Goal: Information Seeking & Learning: Learn about a topic

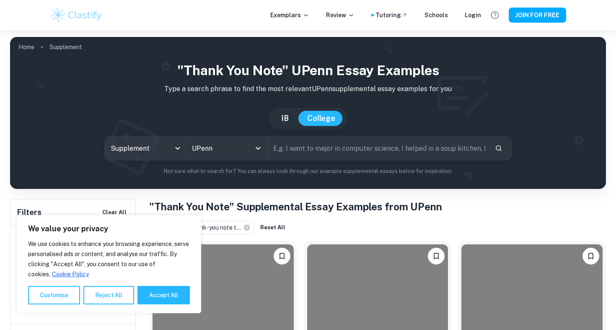
scroll to position [113, 0]
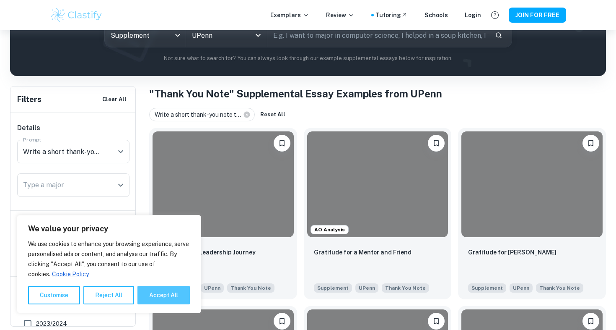
click at [178, 292] on button "Accept All" at bounding box center [164, 295] width 52 height 18
checkbox input "true"
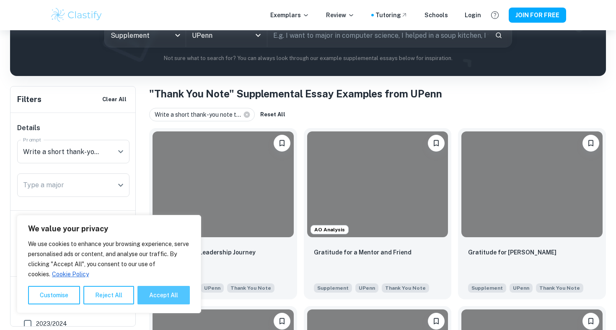
checkbox input "true"
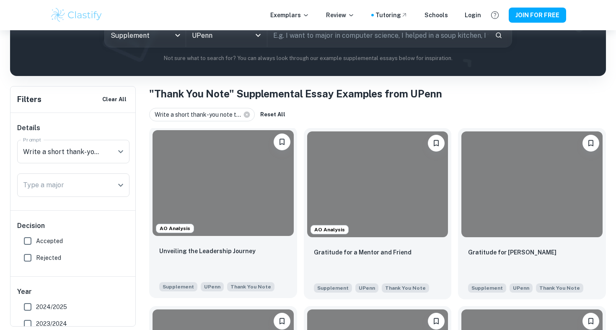
click at [216, 197] on div at bounding box center [223, 183] width 141 height 106
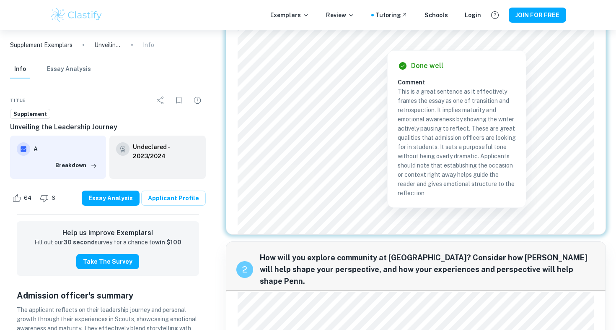
scroll to position [97, 0]
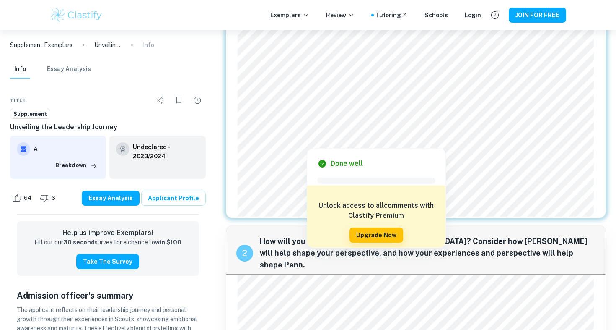
click at [273, 225] on div "2 How will you explore community at [GEOGRAPHIC_DATA]? Consider how [PERSON_NAM…" at bounding box center [416, 249] width 380 height 49
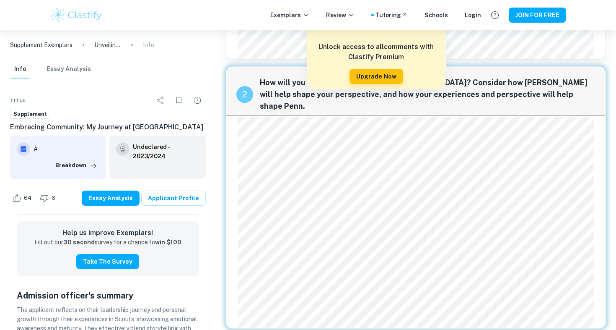
scroll to position [261, 0]
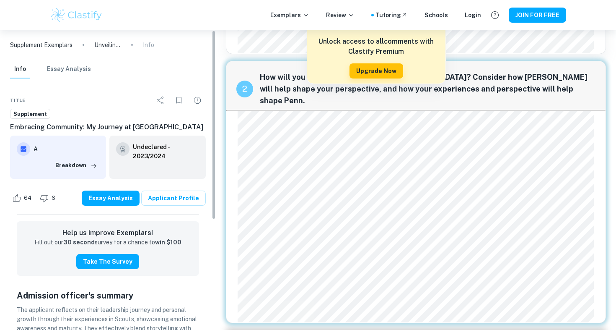
click at [221, 235] on div "1 Write a short thank-you note to someone you have not yet thanked and would li…" at bounding box center [416, 249] width 394 height 952
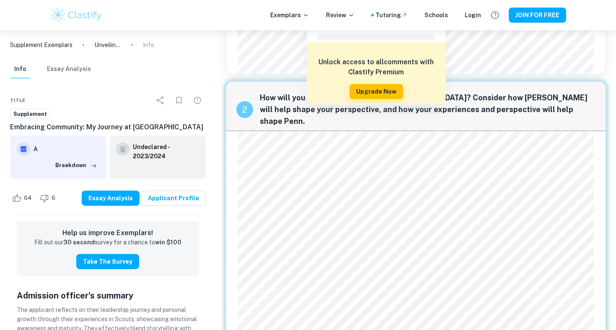
scroll to position [239, 0]
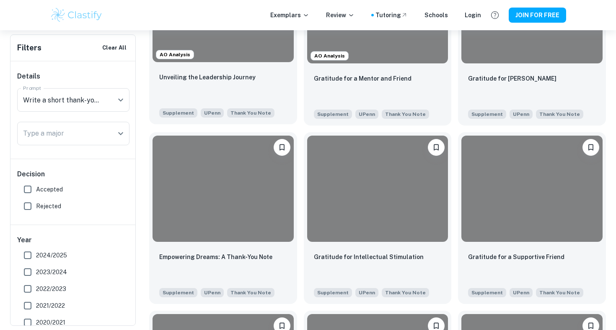
scroll to position [286, 0]
